Goal: Navigation & Orientation: Find specific page/section

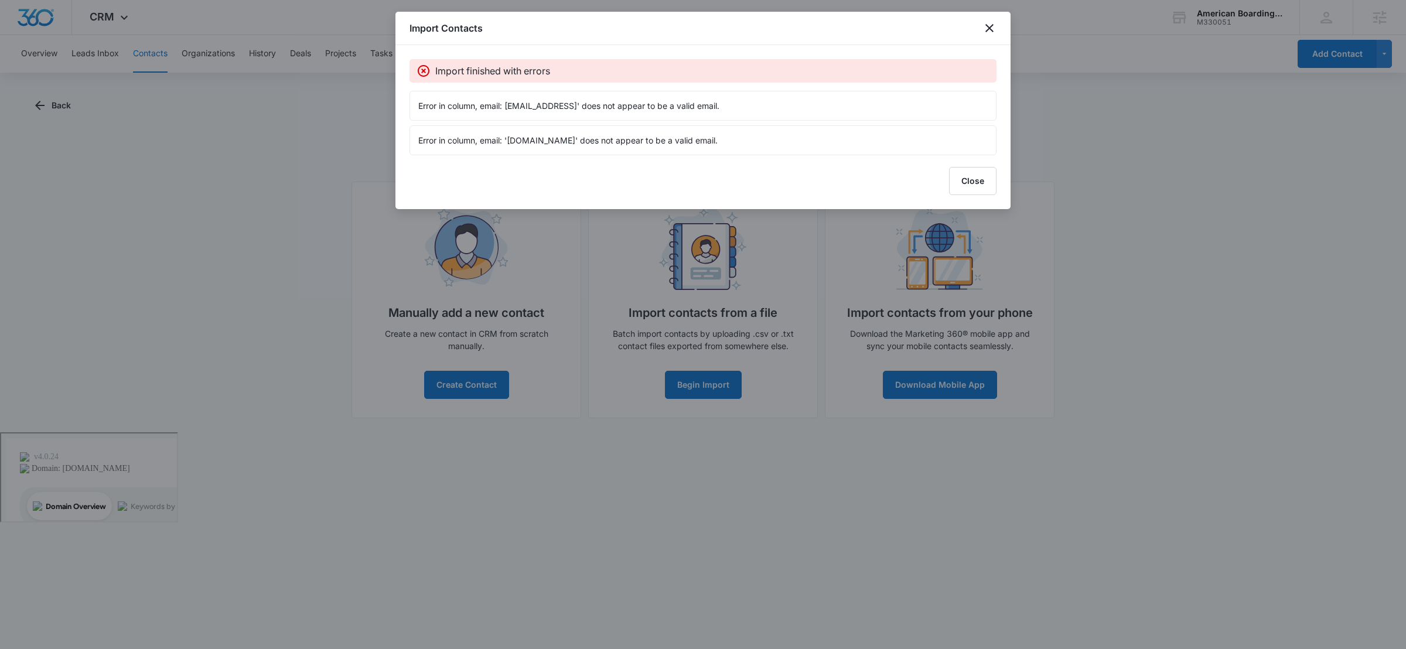
click at [946, 198] on div "Import Contacts Import finished with errors Error in column, email: 'ericswenss…" at bounding box center [702, 110] width 615 height 197
click at [977, 186] on button "Close" at bounding box center [972, 181] width 47 height 28
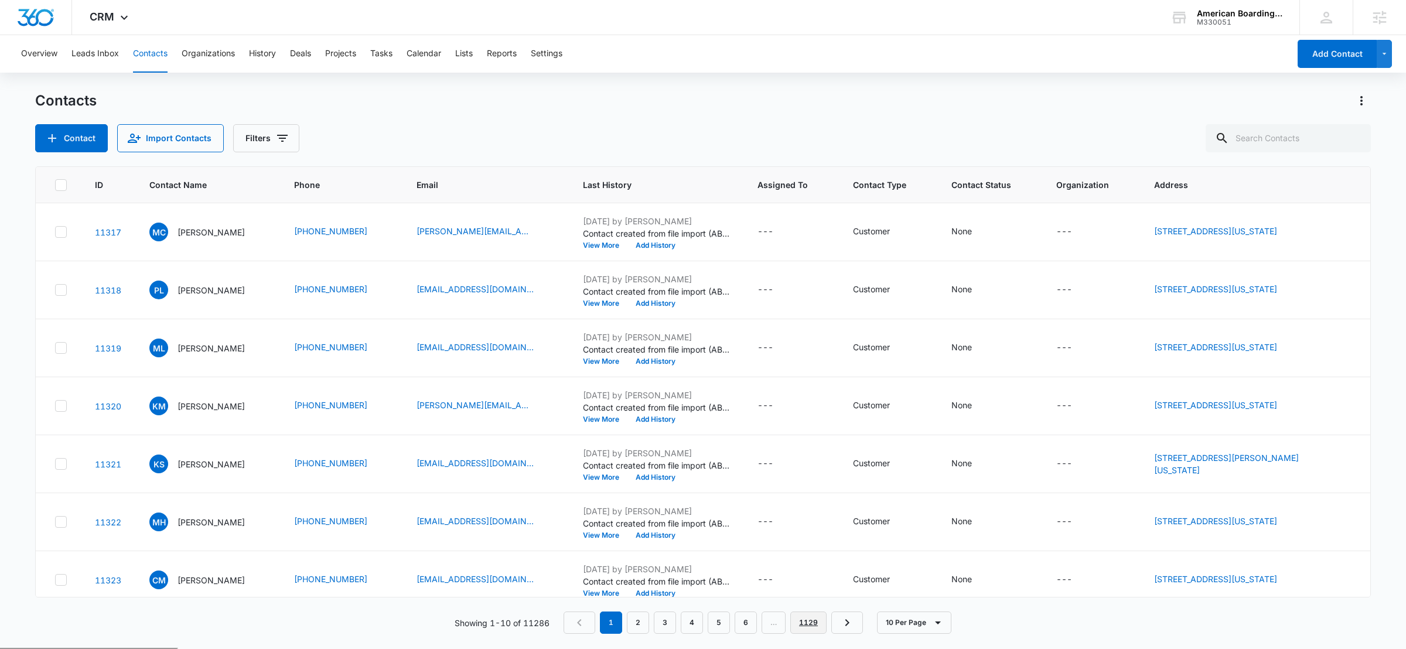
click at [817, 629] on link "1129" at bounding box center [808, 623] width 36 height 22
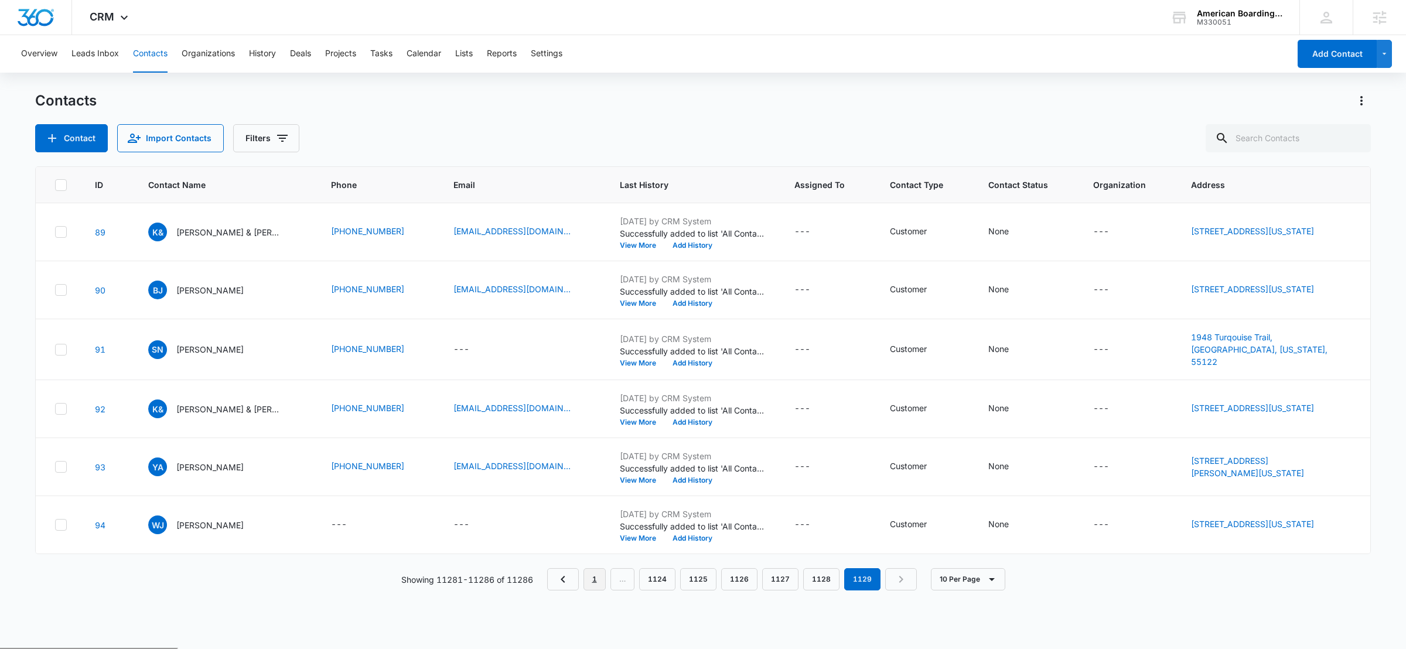
click at [588, 582] on link "1" at bounding box center [595, 579] width 22 height 22
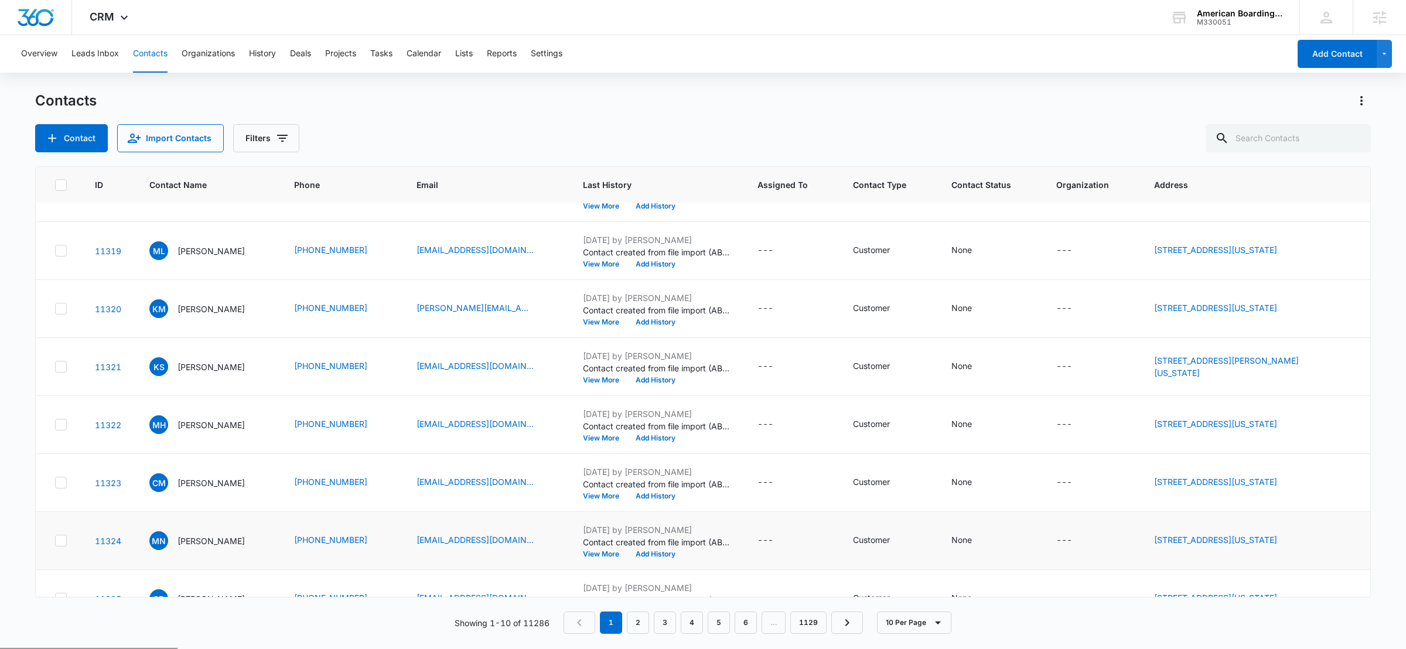
scroll to position [186, 0]
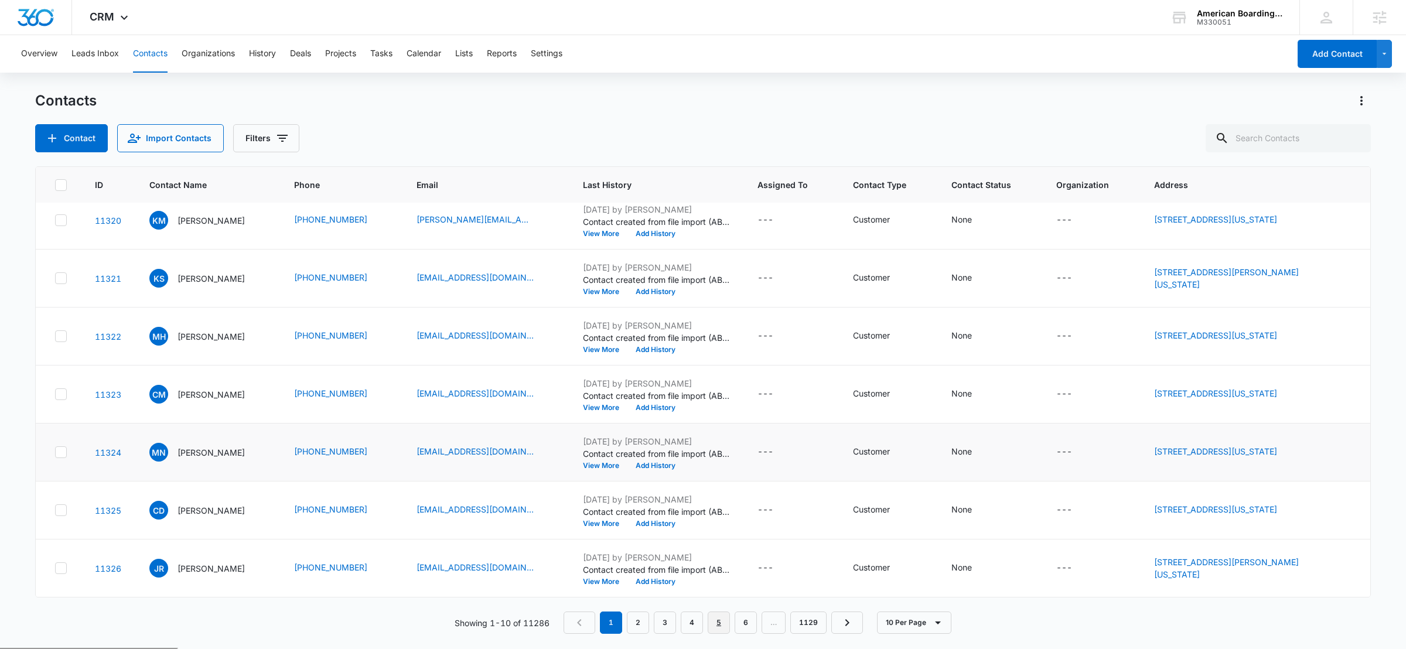
click at [715, 621] on link "5" at bounding box center [719, 623] width 22 height 22
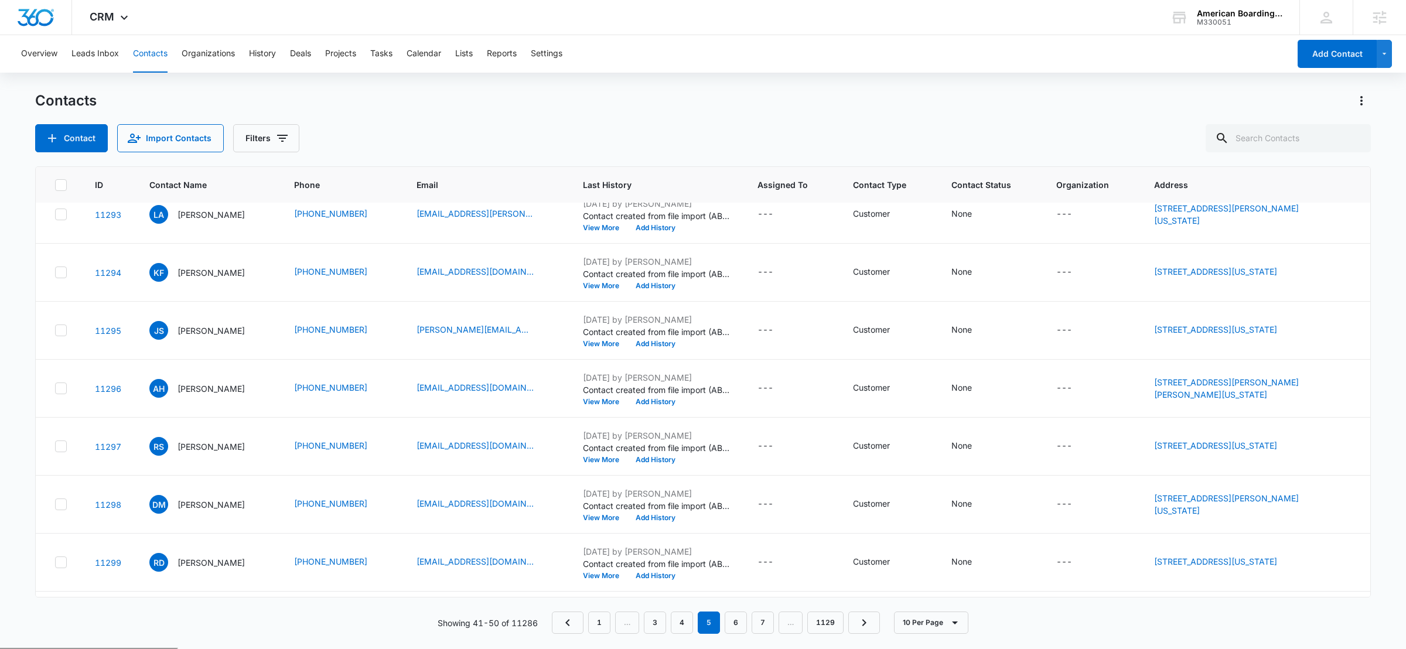
scroll to position [33, 0]
